Goal: Task Accomplishment & Management: Manage account settings

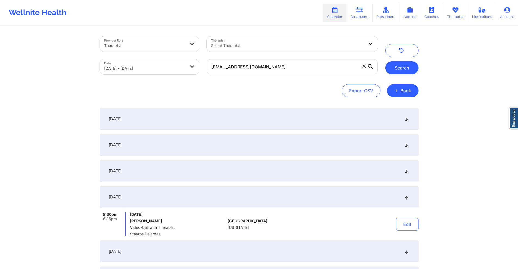
click at [407, 68] on button "Search" at bounding box center [401, 67] width 33 height 13
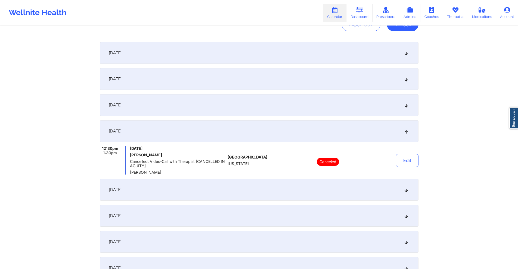
scroll to position [82, 0]
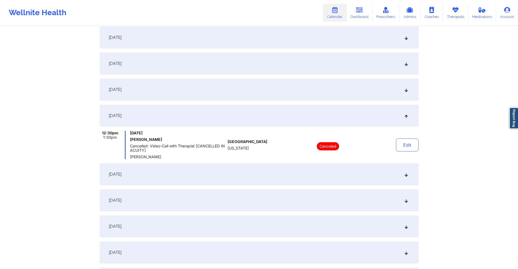
click at [263, 172] on div "[DATE]" at bounding box center [259, 175] width 319 height 22
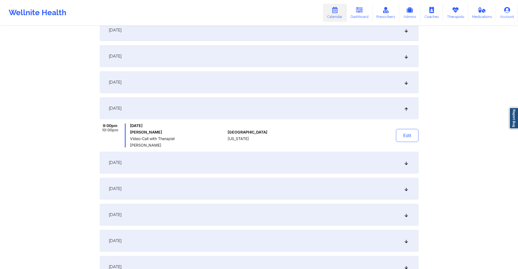
scroll to position [218, 0]
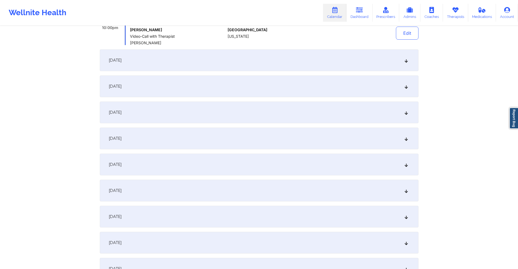
click at [259, 59] on div "[DATE]" at bounding box center [259, 60] width 319 height 22
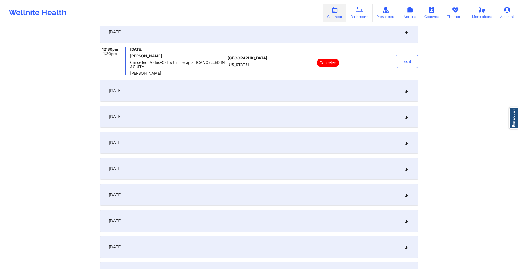
click at [251, 93] on div "[DATE]" at bounding box center [259, 91] width 319 height 22
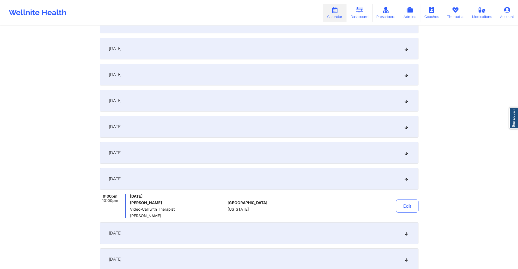
scroll to position [0, 0]
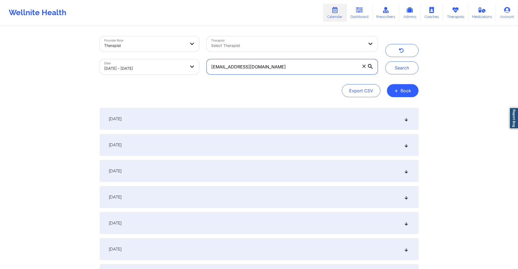
click at [272, 67] on input "[EMAIL_ADDRESS][DOMAIN_NAME]" at bounding box center [292, 66] width 171 height 15
paste input ""From [DATE] session From [DATE] session From [DATE] session From [DATE] sessio…"
paste input "[EMAIL_ADDRESS]"
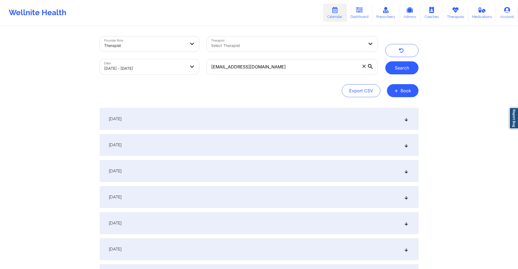
drag, startPoint x: 398, startPoint y: 65, endPoint x: 393, endPoint y: 67, distance: 4.6
click at [396, 66] on button "Search" at bounding box center [401, 67] width 33 height 13
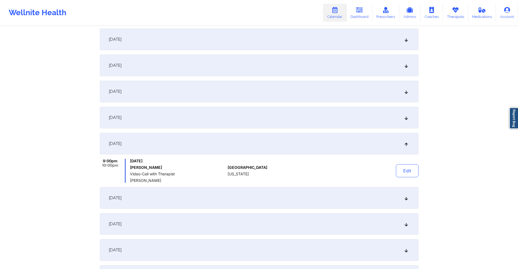
scroll to position [136, 0]
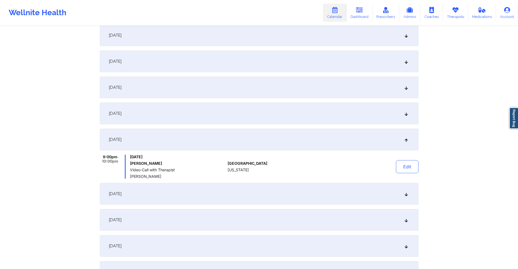
click at [187, 203] on div "[DATE]" at bounding box center [259, 194] width 319 height 22
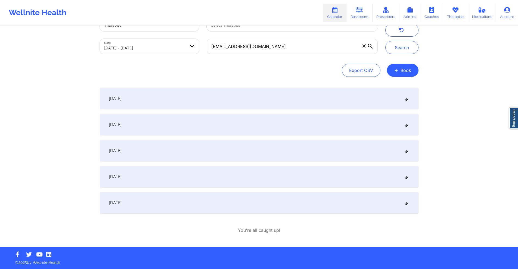
scroll to position [20, 0]
click at [218, 177] on div "[DATE]" at bounding box center [259, 177] width 319 height 22
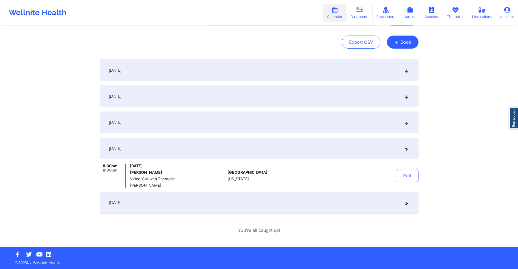
click at [211, 196] on div "[DATE]" at bounding box center [259, 203] width 319 height 22
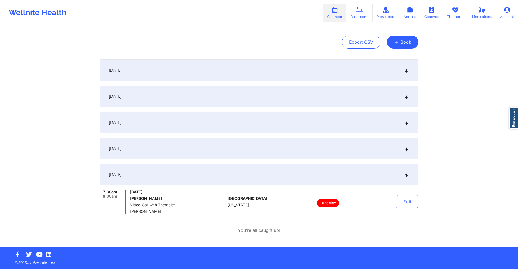
click at [211, 149] on div "[DATE]" at bounding box center [259, 149] width 319 height 22
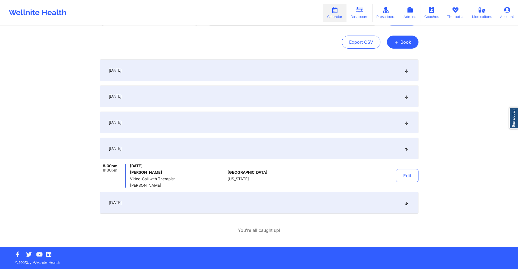
click at [209, 120] on div "[DATE]" at bounding box center [259, 123] width 319 height 22
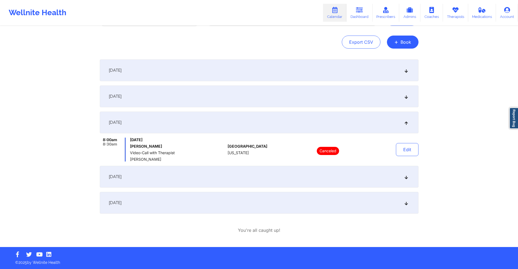
click at [217, 101] on div "[DATE]" at bounding box center [259, 97] width 319 height 22
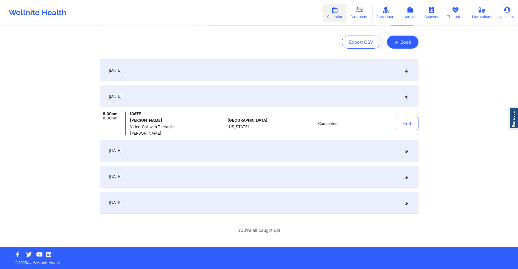
click at [212, 149] on div "[DATE]" at bounding box center [259, 151] width 319 height 22
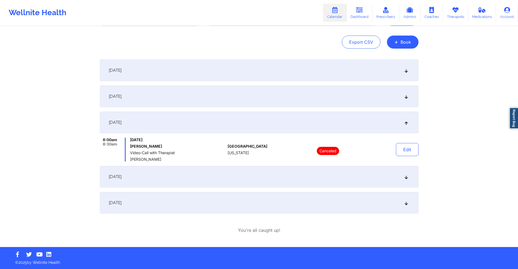
click at [235, 203] on div "[DATE]" at bounding box center [259, 203] width 319 height 22
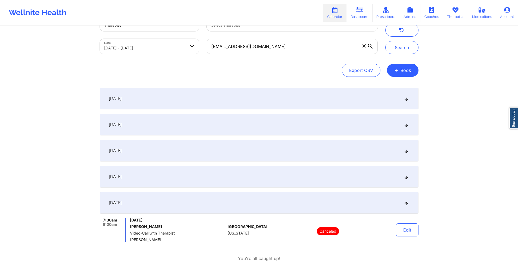
scroll to position [0, 0]
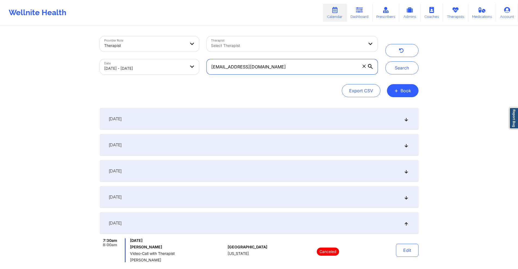
click at [272, 69] on input "[EMAIL_ADDRESS][DOMAIN_NAME]" at bounding box center [292, 66] width 171 height 15
paste input "[EMAIL_ADDRESS]"
click at [406, 64] on button "Search" at bounding box center [401, 67] width 33 height 13
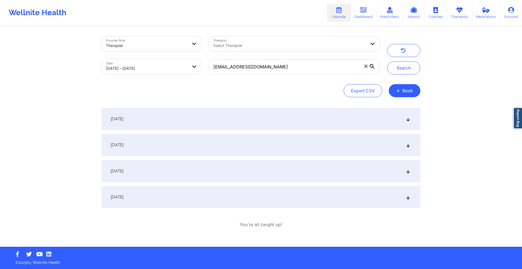
click at [227, 114] on div "[DATE]" at bounding box center [261, 119] width 319 height 22
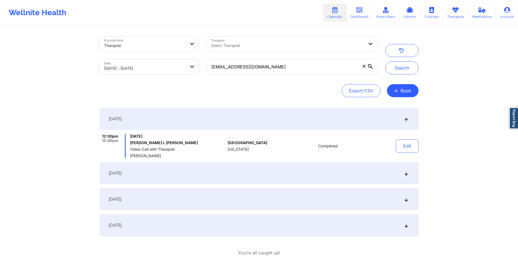
click at [262, 175] on div "[DATE]" at bounding box center [259, 174] width 319 height 22
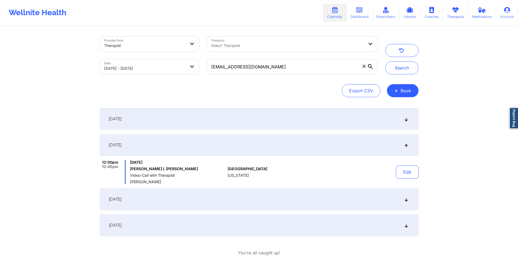
click at [237, 197] on div "[DATE]" at bounding box center [259, 200] width 319 height 22
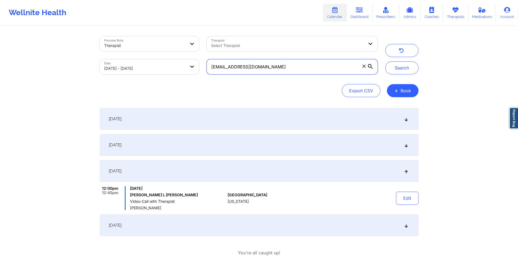
click at [269, 64] on input "[EMAIL_ADDRESS][DOMAIN_NAME]" at bounding box center [292, 66] width 171 height 15
paste input "ddlm03@hot"
click at [393, 67] on button "Search" at bounding box center [401, 67] width 33 height 13
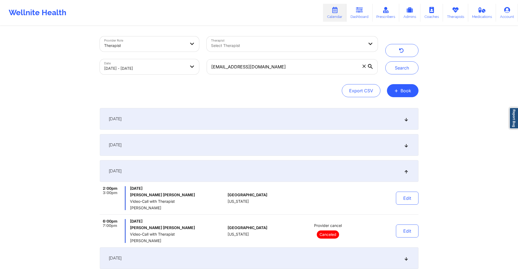
click at [209, 139] on div "[DATE]" at bounding box center [259, 145] width 319 height 22
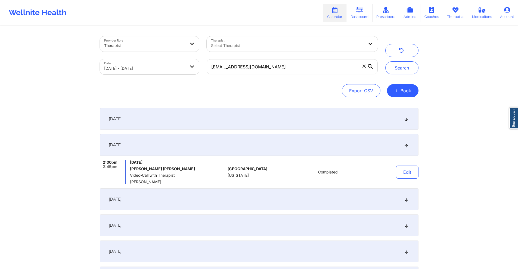
click at [213, 120] on div "[DATE]" at bounding box center [259, 119] width 319 height 22
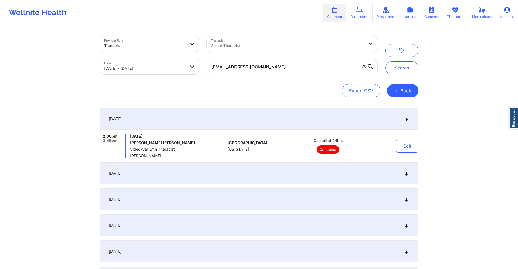
click at [225, 170] on div "[DATE]" at bounding box center [259, 174] width 319 height 22
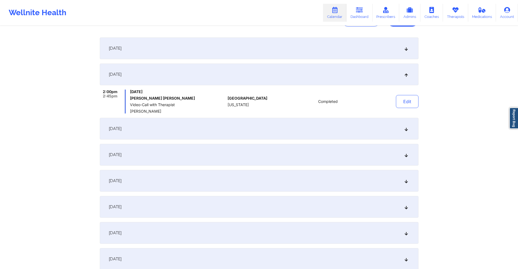
scroll to position [82, 0]
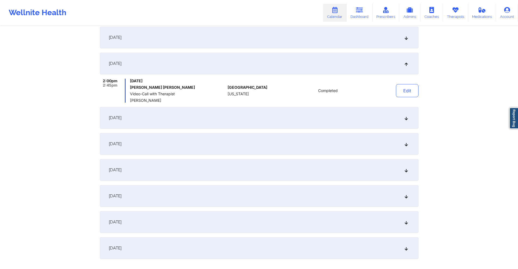
click at [235, 117] on div "[DATE]" at bounding box center [259, 118] width 319 height 22
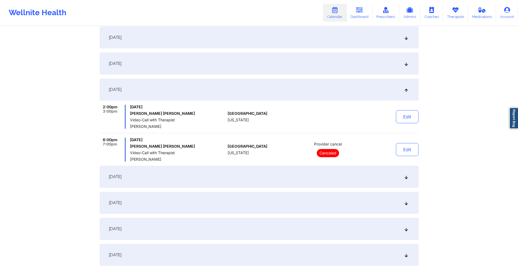
click at [233, 179] on div "[DATE]" at bounding box center [259, 177] width 319 height 22
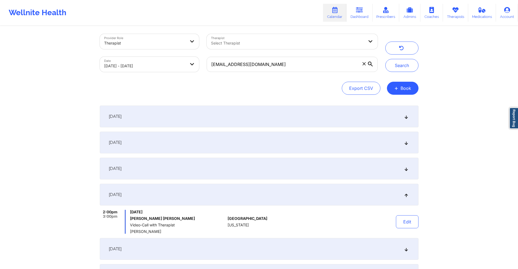
scroll to position [0, 0]
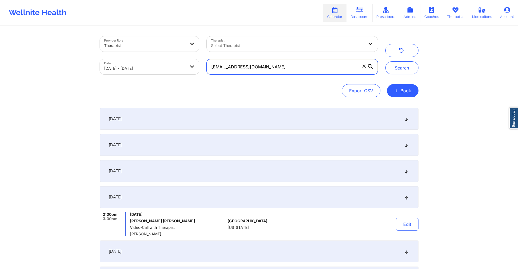
click at [301, 64] on input "[EMAIL_ADDRESS][DOMAIN_NAME]" at bounding box center [292, 66] width 171 height 15
paste input "kyndramarshall@g"
click at [406, 67] on button "Search" at bounding box center [401, 67] width 33 height 13
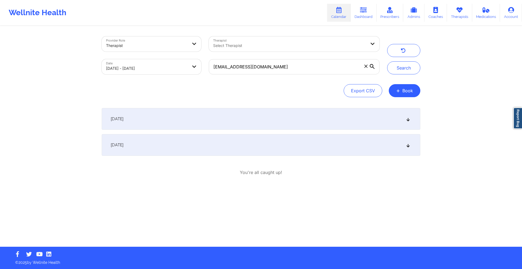
click at [348, 120] on div "[DATE]" at bounding box center [261, 119] width 319 height 22
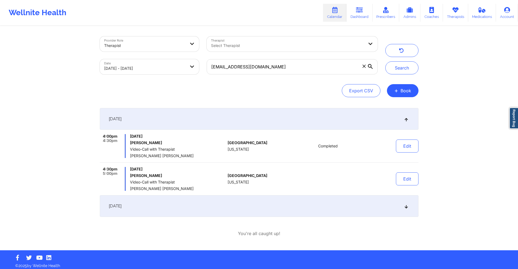
click at [296, 203] on div "[DATE]" at bounding box center [259, 206] width 319 height 22
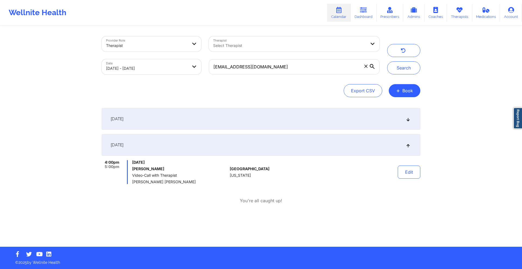
click at [290, 124] on div "[DATE]" at bounding box center [261, 119] width 319 height 22
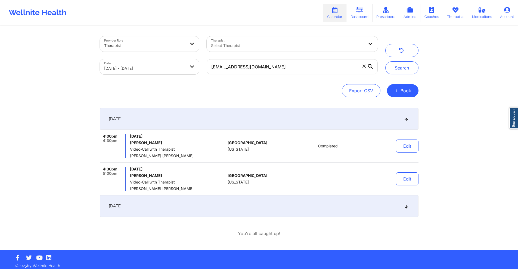
click at [340, 203] on div "[DATE]" at bounding box center [259, 206] width 319 height 22
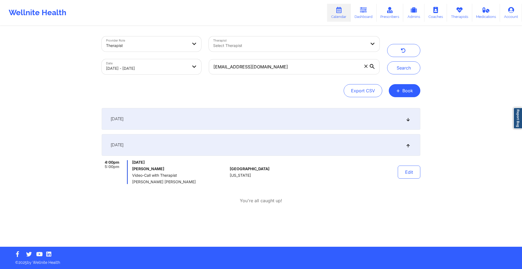
click at [325, 117] on div "[DATE]" at bounding box center [261, 119] width 319 height 22
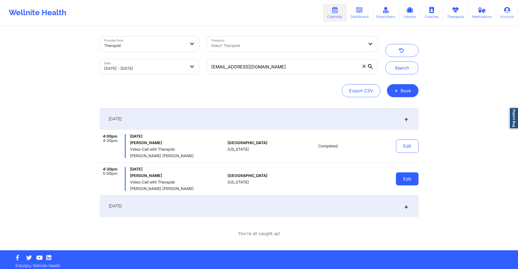
click at [408, 178] on button "Edit" at bounding box center [407, 179] width 23 height 13
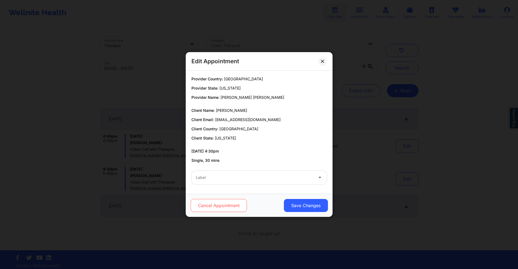
click at [223, 202] on button "Cancel Appointment" at bounding box center [218, 205] width 56 height 13
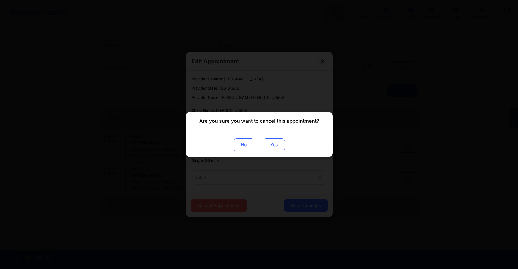
click at [272, 147] on button "Yes" at bounding box center [274, 145] width 22 height 13
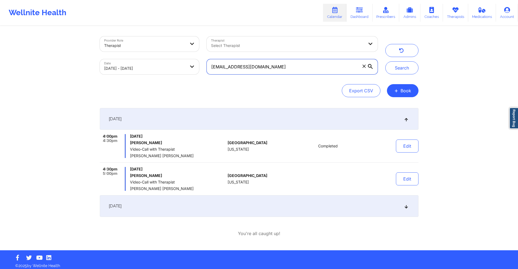
click at [283, 69] on input "[EMAIL_ADDRESS][DOMAIN_NAME]" at bounding box center [292, 66] width 171 height 15
paste input "[PHONE_NUMBER]"
paste input "jrmccallum32"
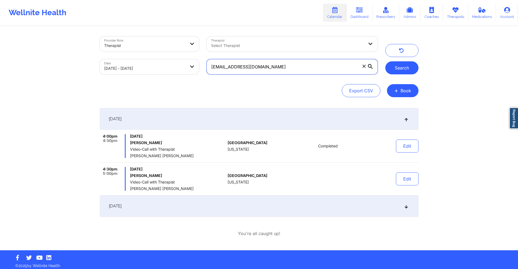
type input "[EMAIL_ADDRESS][DOMAIN_NAME]"
click at [398, 65] on button "Search" at bounding box center [401, 67] width 33 height 13
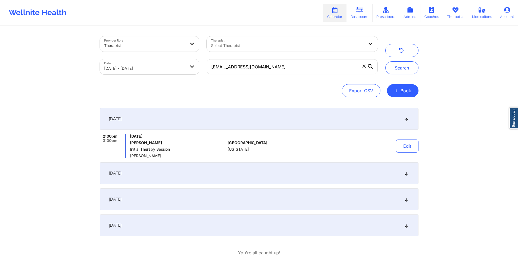
click at [275, 171] on div "[DATE]" at bounding box center [259, 174] width 319 height 22
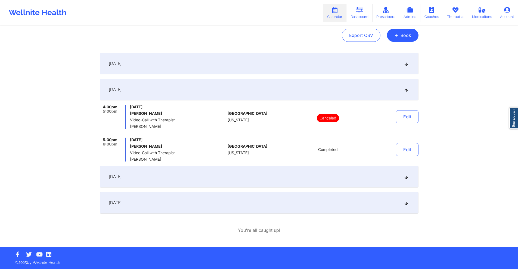
click at [262, 180] on div "[DATE]" at bounding box center [259, 177] width 319 height 22
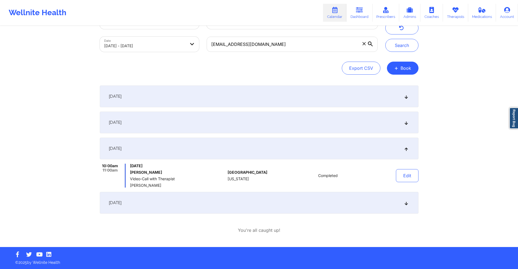
scroll to position [23, 0]
click at [261, 207] on div "[DATE]" at bounding box center [259, 203] width 319 height 22
